Goal: Transaction & Acquisition: Book appointment/travel/reservation

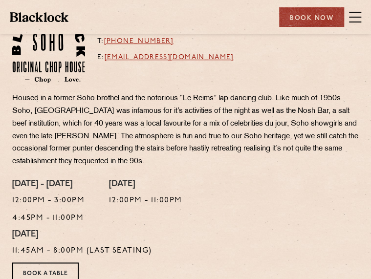
scroll to position [172, 0]
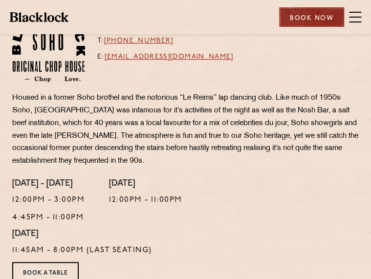
click at [316, 17] on div "Book Now" at bounding box center [311, 17] width 65 height 20
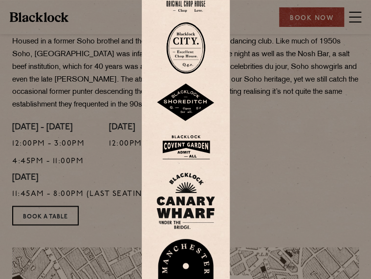
scroll to position [229, 0]
click at [180, 129] on div at bounding box center [186, 139] width 88 height 363
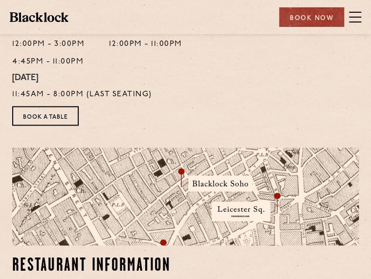
scroll to position [328, 0]
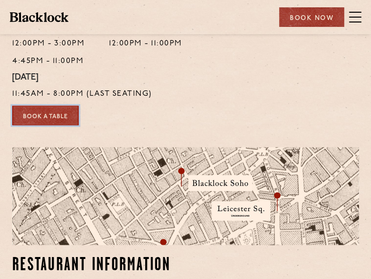
click at [50, 125] on link "Book a Table" at bounding box center [45, 116] width 66 height 20
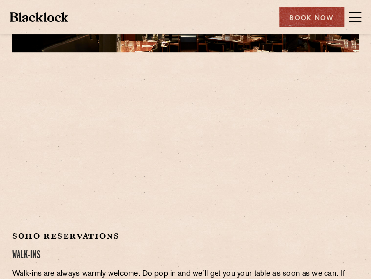
scroll to position [120, 0]
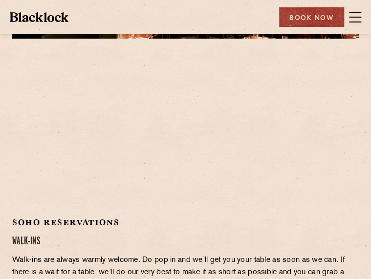
click at [276, 193] on div at bounding box center [185, 134] width 346 height 147
click at [266, 200] on div at bounding box center [185, 134] width 346 height 147
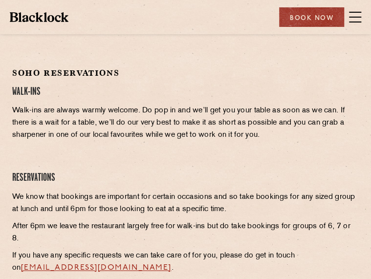
scroll to position [269, 0]
